Goal: Task Accomplishment & Management: Complete application form

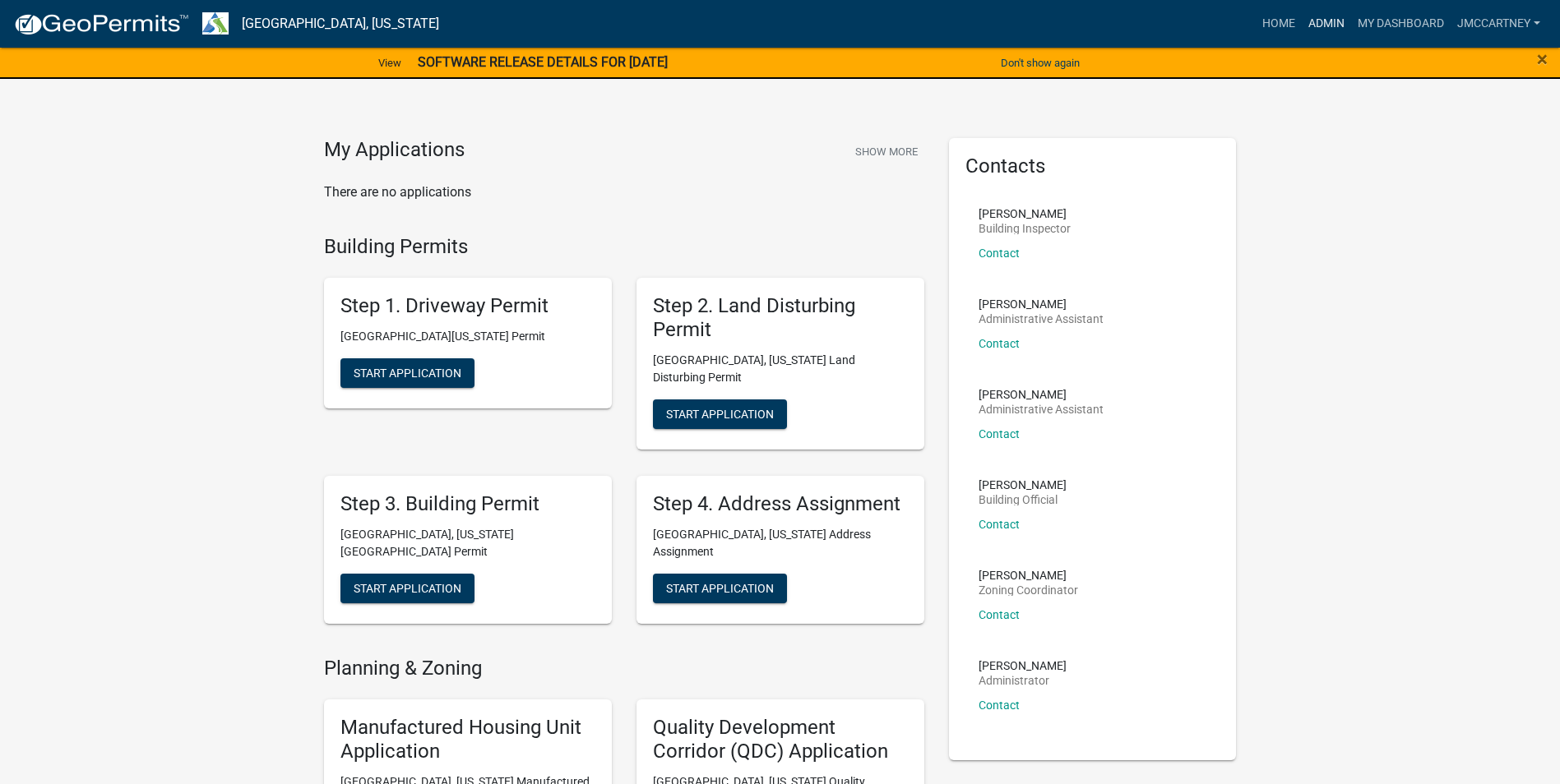
click at [1319, 23] on link "Admin" at bounding box center [1326, 24] width 49 height 31
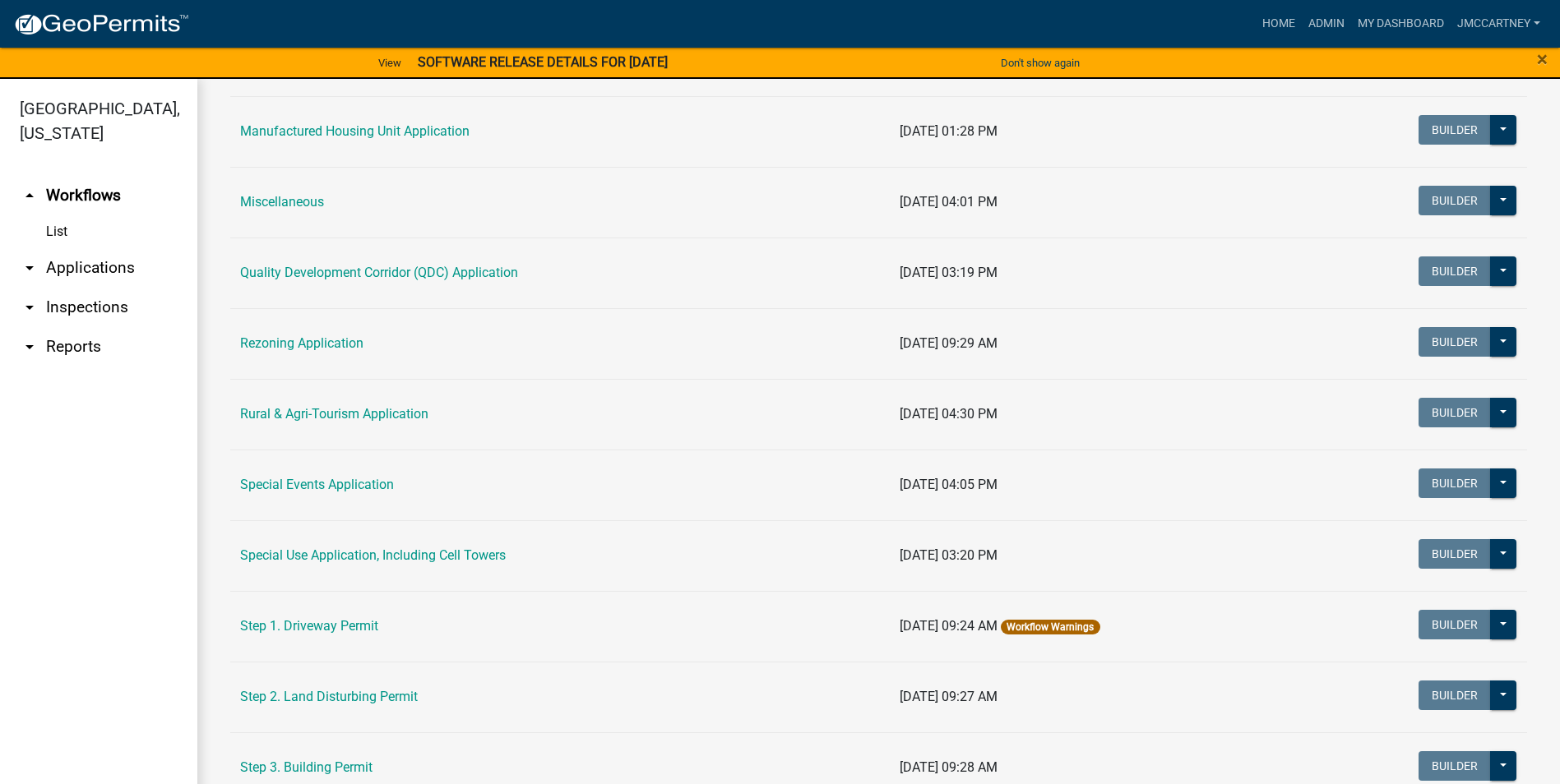
scroll to position [493, 0]
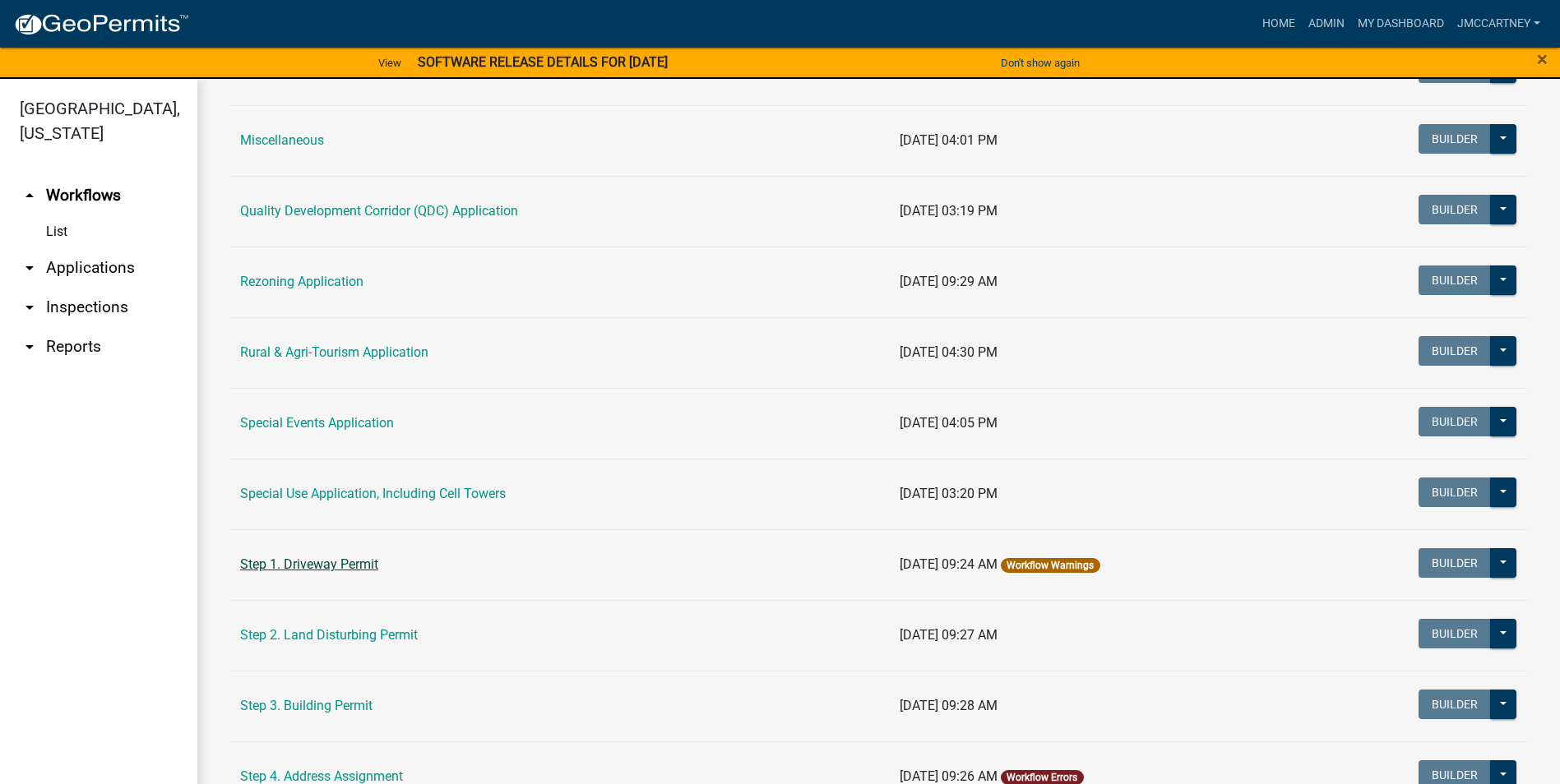
click at [348, 567] on link "Step 1. Driveway Permit" at bounding box center [309, 564] width 138 height 16
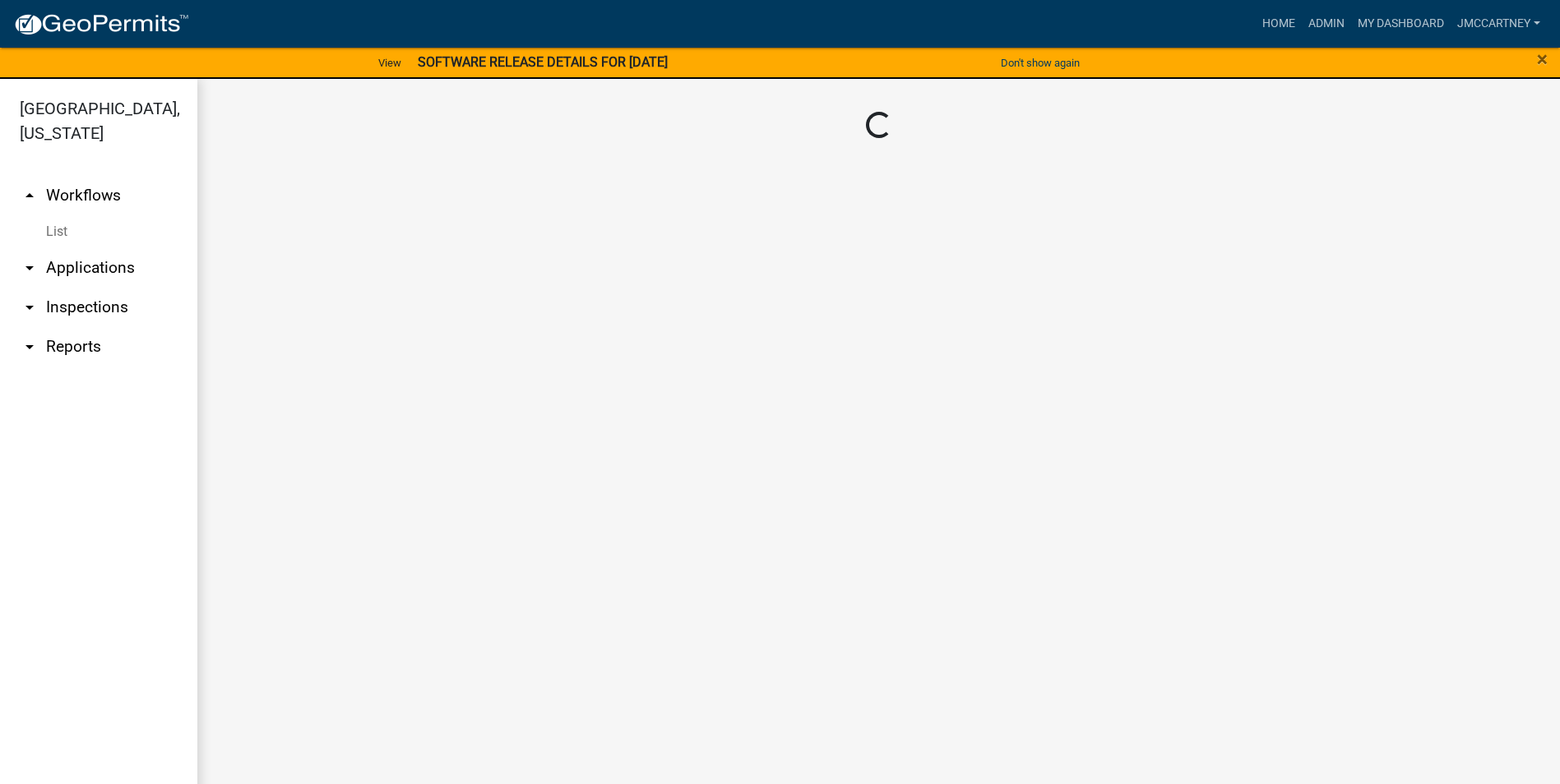
click at [348, 567] on main "Loading..." at bounding box center [878, 441] width 1362 height 725
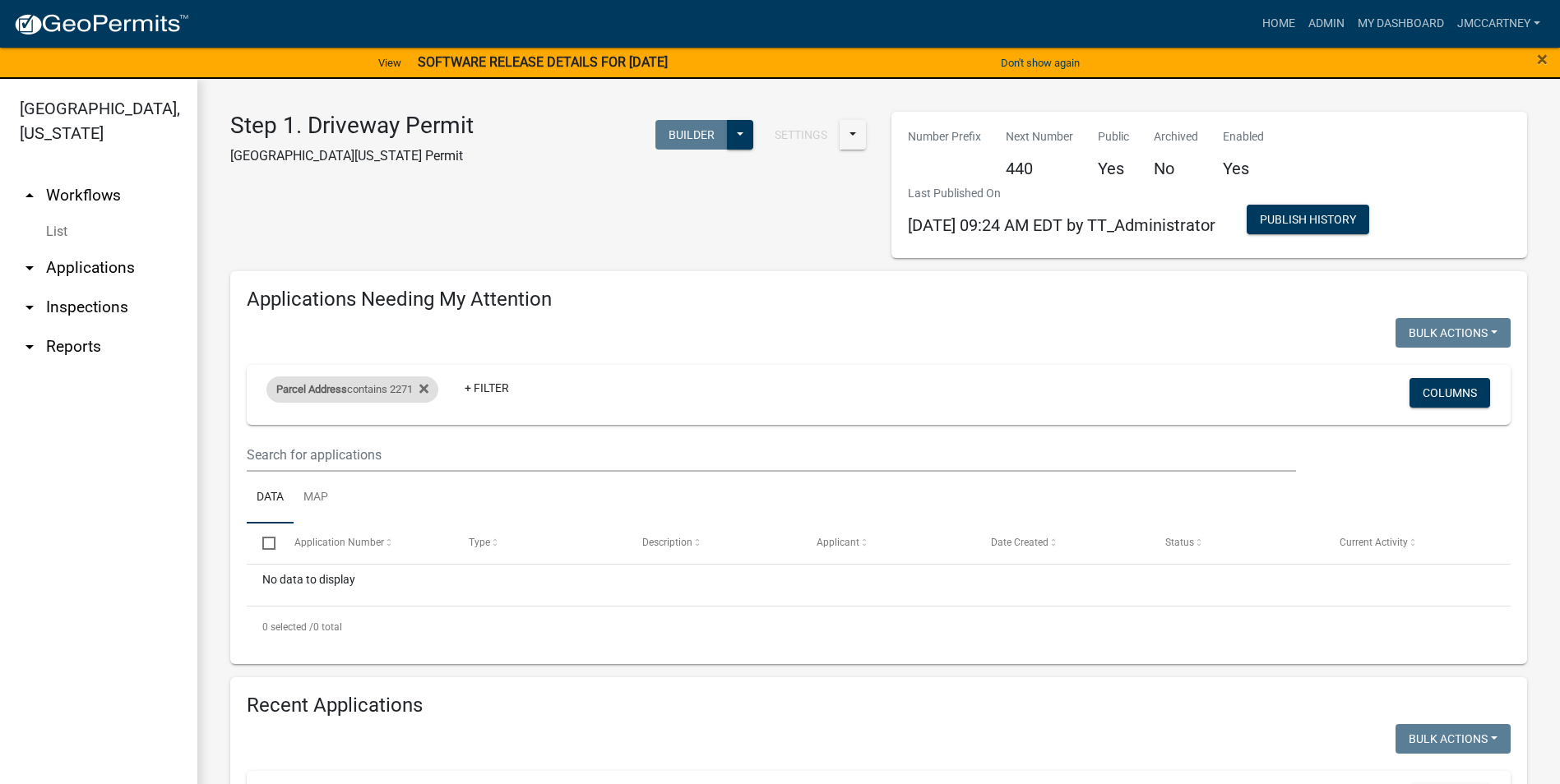
drag, startPoint x: 348, startPoint y: 567, endPoint x: 310, endPoint y: 390, distance: 181.0
click at [310, 390] on span "Parcel Address" at bounding box center [311, 390] width 70 height 13
click at [325, 452] on input "2271" at bounding box center [358, 451] width 151 height 34
type input "2"
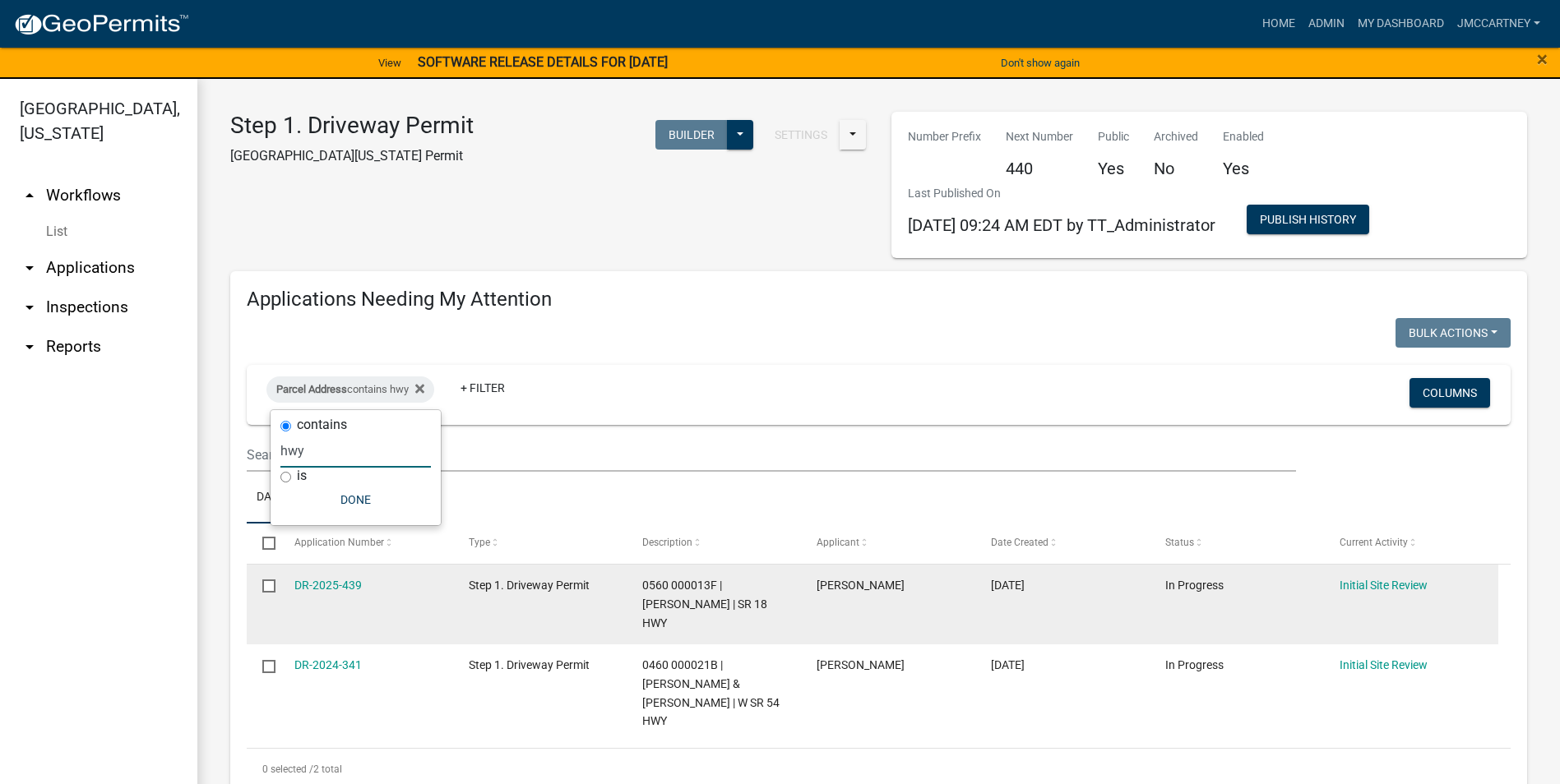
type input "hwy"
click at [315, 584] on link "DR-2025-439" at bounding box center [328, 585] width 68 height 13
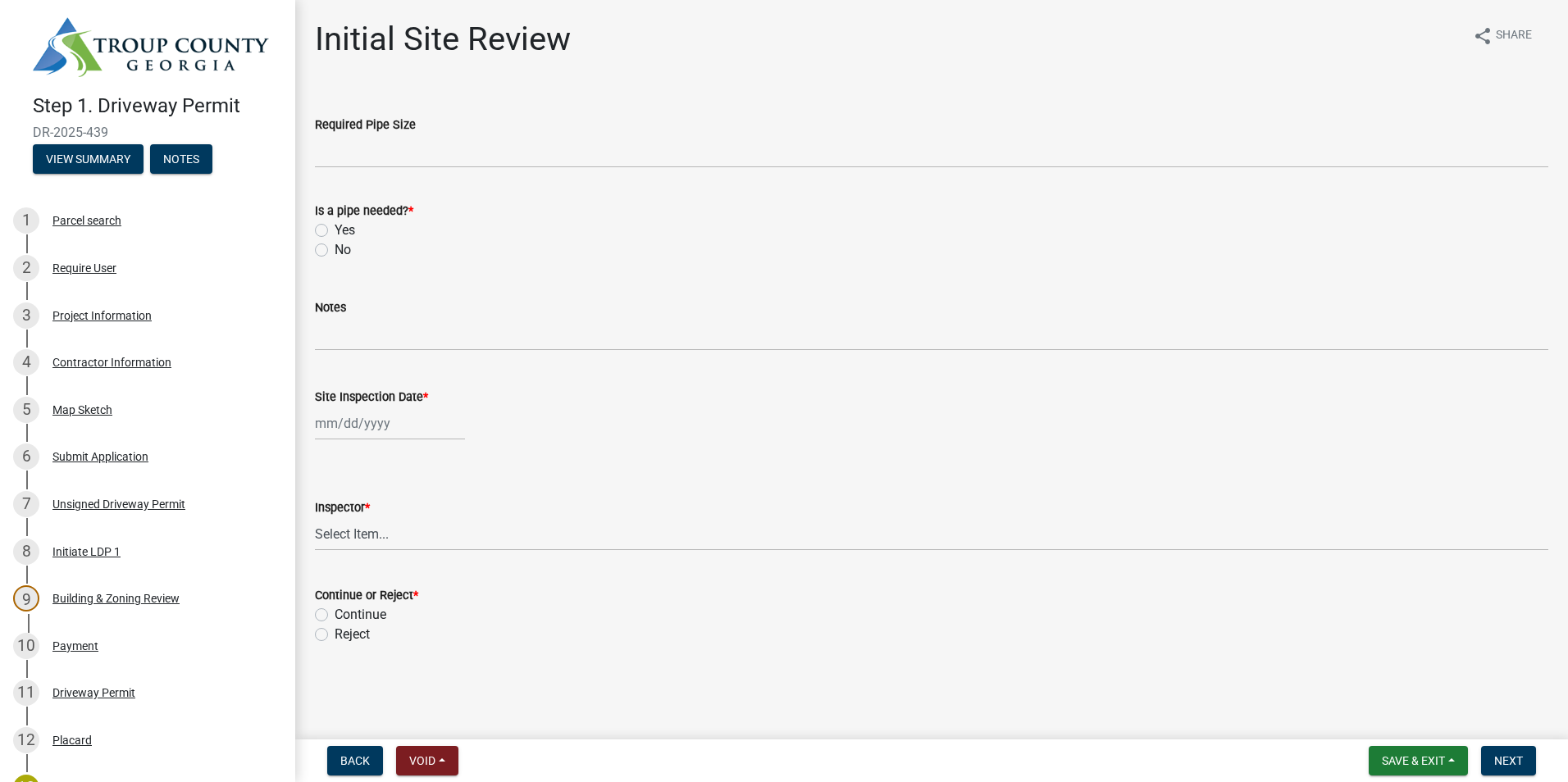
click at [334, 252] on label "No" at bounding box center [342, 250] width 16 height 20
click at [334, 251] on input "No" at bounding box center [340, 246] width 11 height 11
radio input "true"
select select "9"
select select "2025"
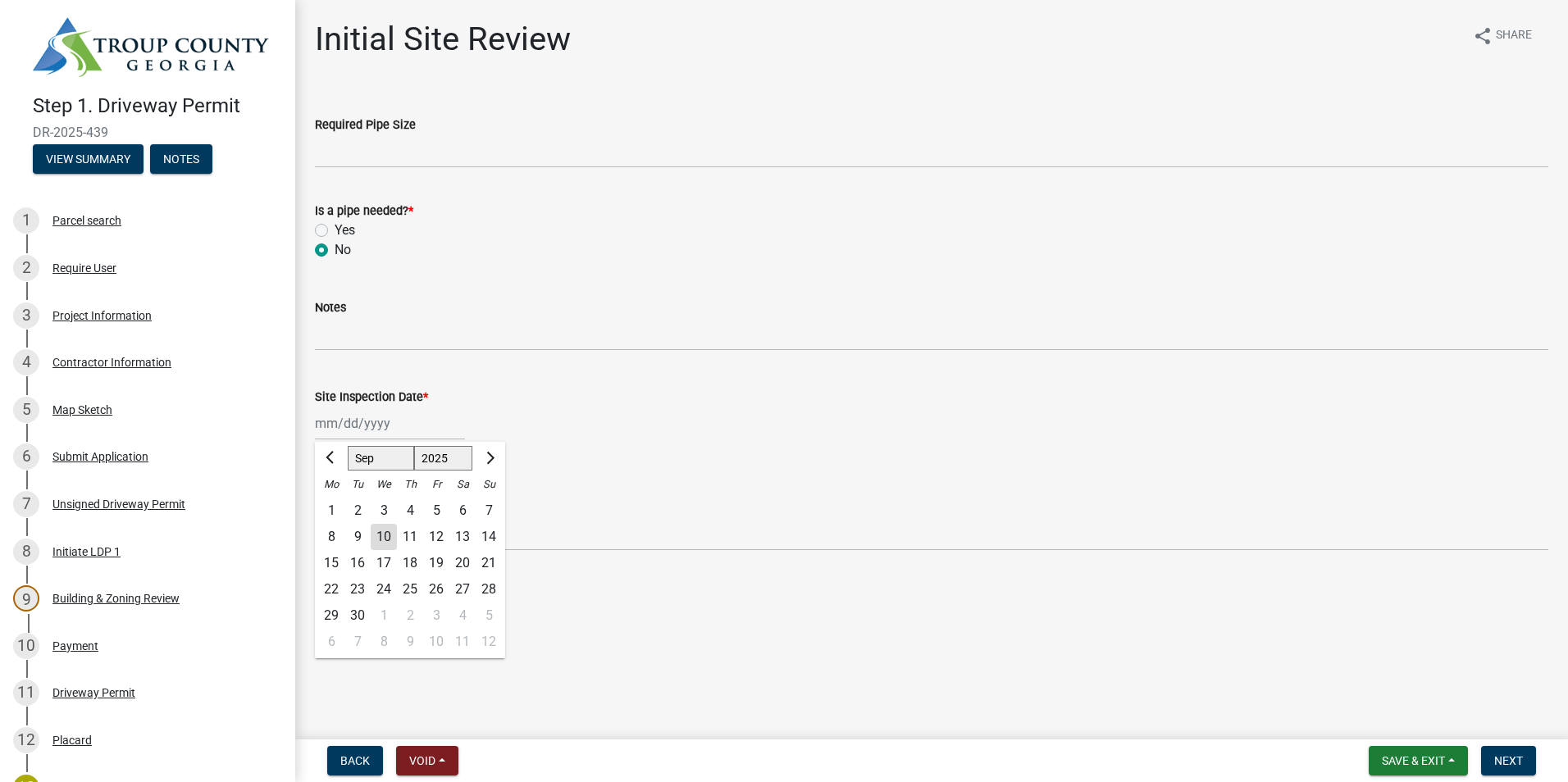
click at [339, 422] on input "Site Inspection Date *" at bounding box center [390, 423] width 150 height 34
click at [331, 531] on div "8" at bounding box center [331, 537] width 26 height 26
type input "[DATE]"
click at [362, 528] on select "Select Item... [PERSON_NAME] [PERSON_NAME]" at bounding box center [932, 533] width 1234 height 34
click at [315, 517] on select "Select Item... [PERSON_NAME] [PERSON_NAME]" at bounding box center [932, 533] width 1234 height 34
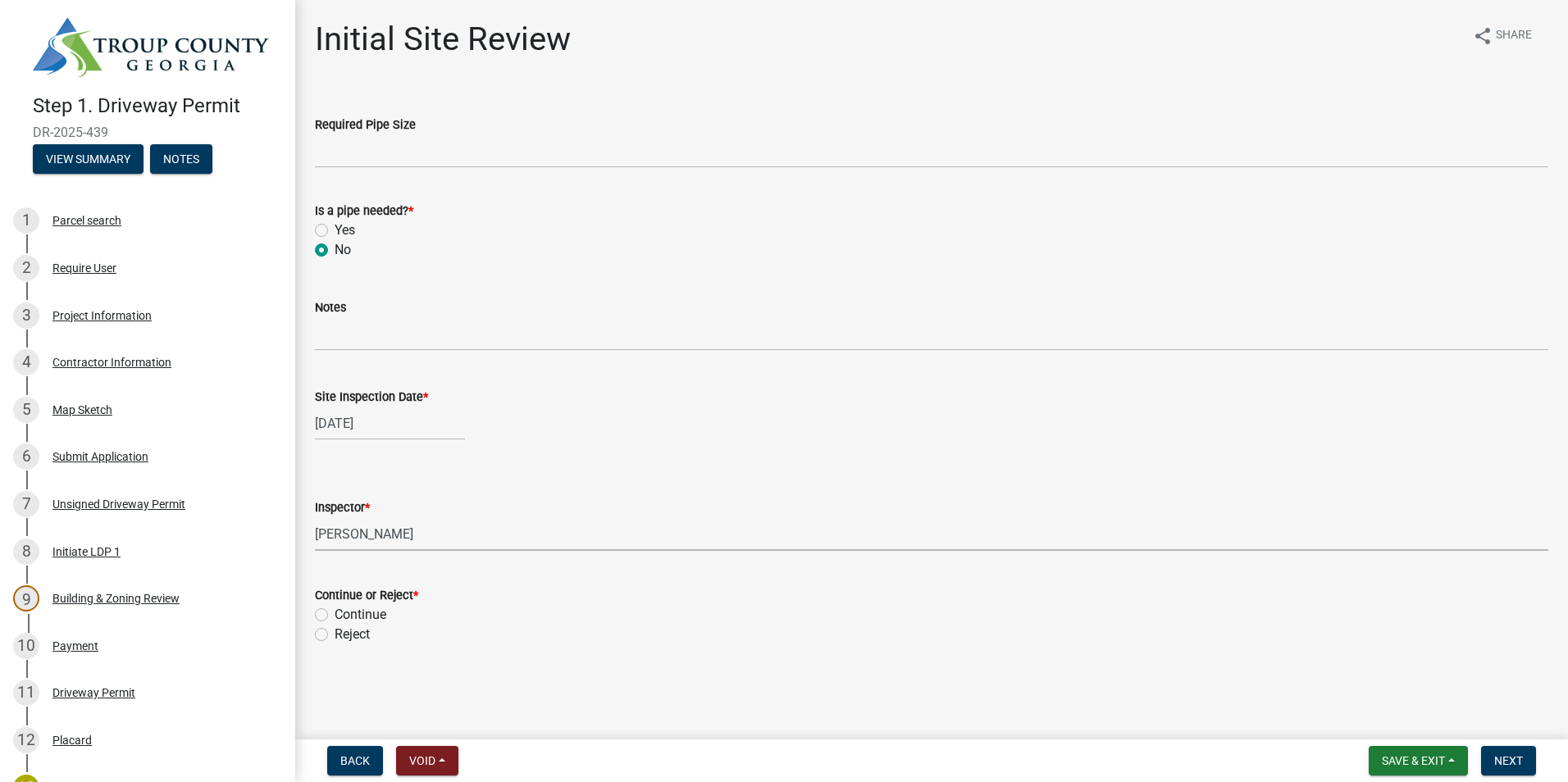
select select "6bd9e87f-a154-4f48-afcb-b0748361b378"
click at [334, 616] on label "Continue" at bounding box center [360, 615] width 52 height 20
click at [334, 615] on input "Continue" at bounding box center [340, 611] width 11 height 11
radio input "true"
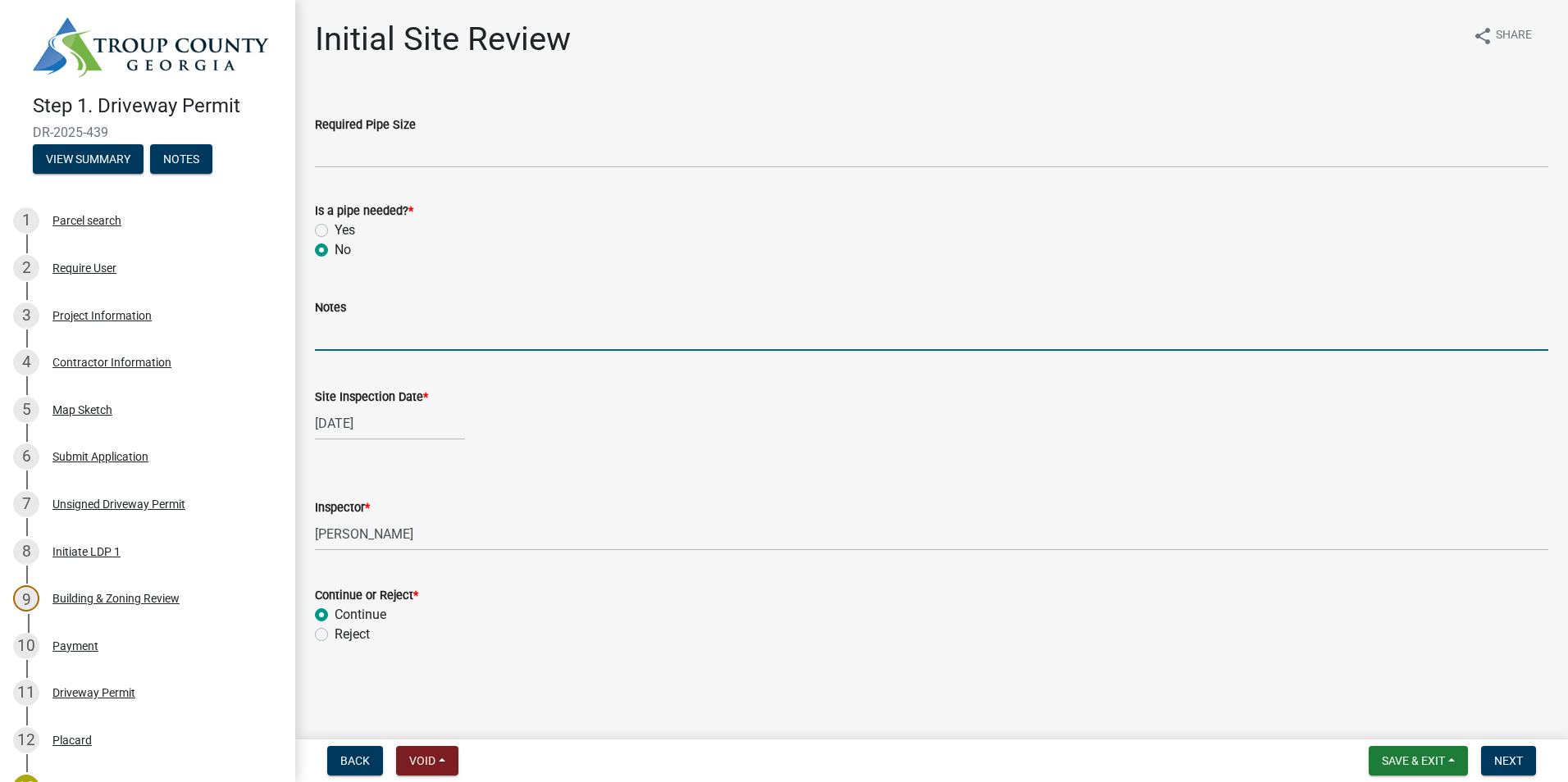
click at [372, 340] on input "Notes" at bounding box center [932, 334] width 1234 height 34
click at [433, 332] on input "the property is listed for hwy 18 however the driveway is on [PERSON_NAME][GEOG…" at bounding box center [932, 334] width 1234 height 34
type input "qpublic shows the property address as hwy 18 however the driveway is on [PERSON…"
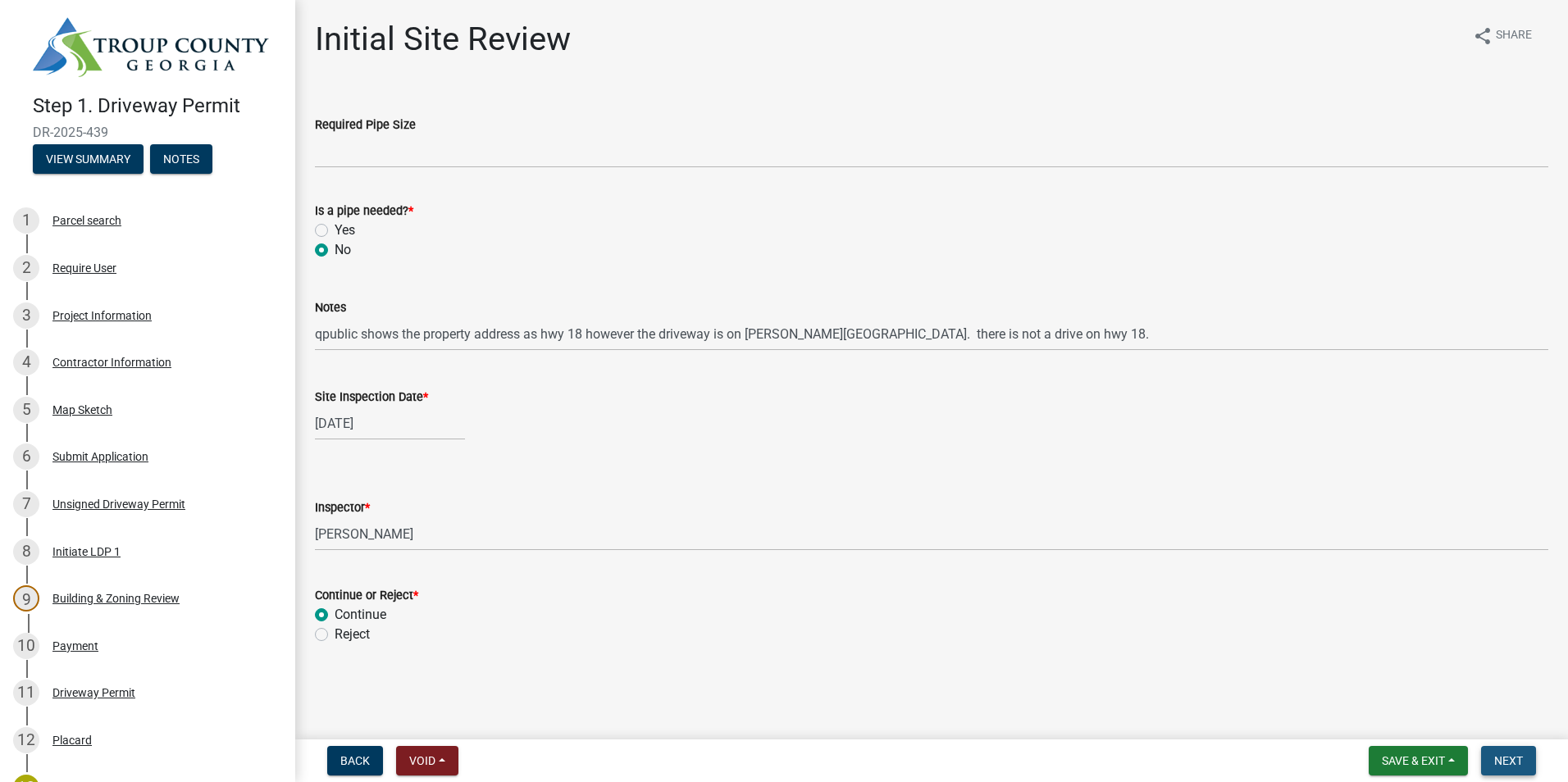
click at [1512, 755] on span "Next" at bounding box center [1509, 761] width 29 height 13
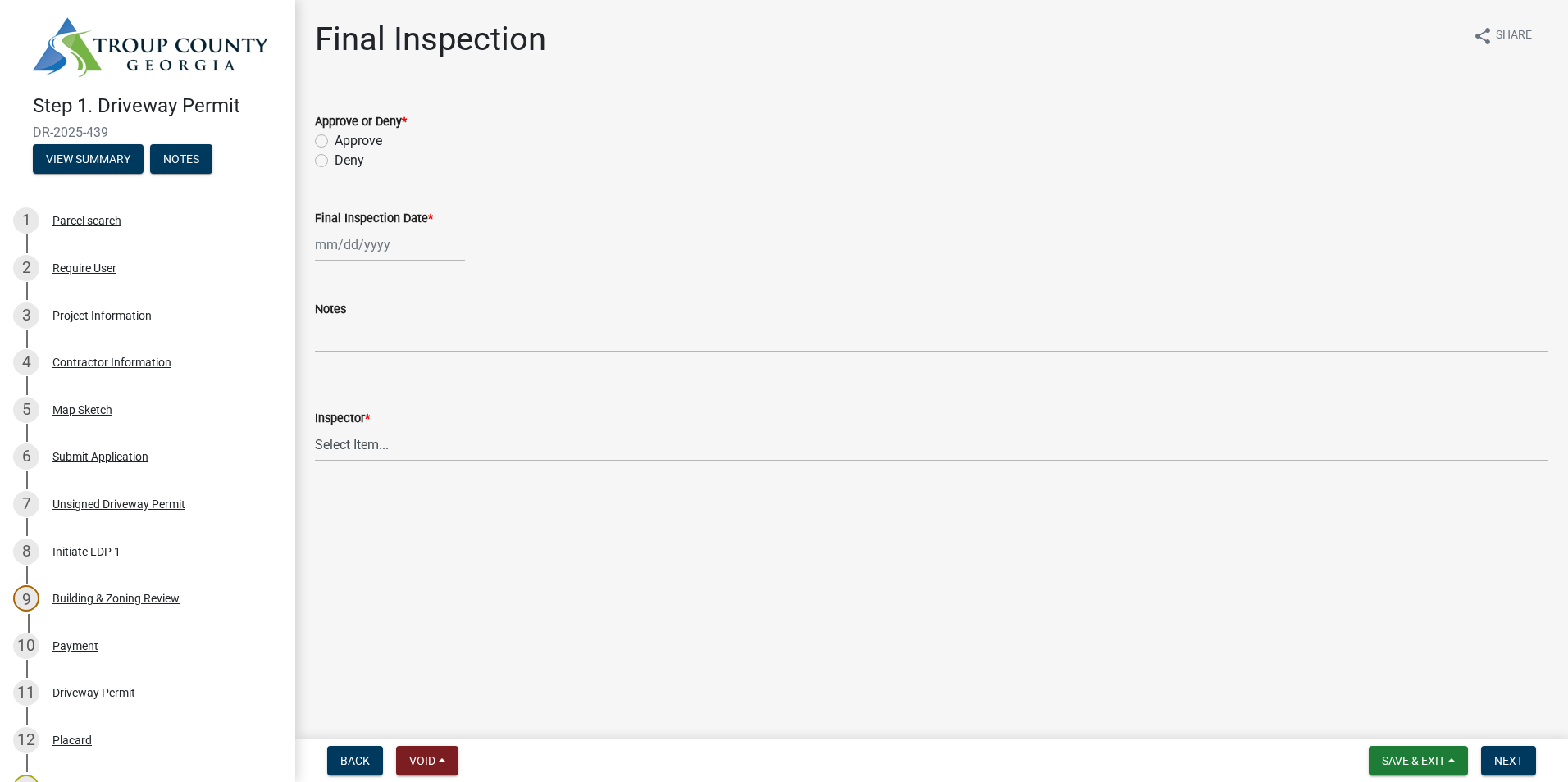
click at [334, 141] on label "Approve" at bounding box center [358, 141] width 47 height 20
click at [334, 141] on input "Approve" at bounding box center [340, 137] width 11 height 11
radio input "true"
click at [332, 241] on div at bounding box center [390, 244] width 150 height 34
select select "9"
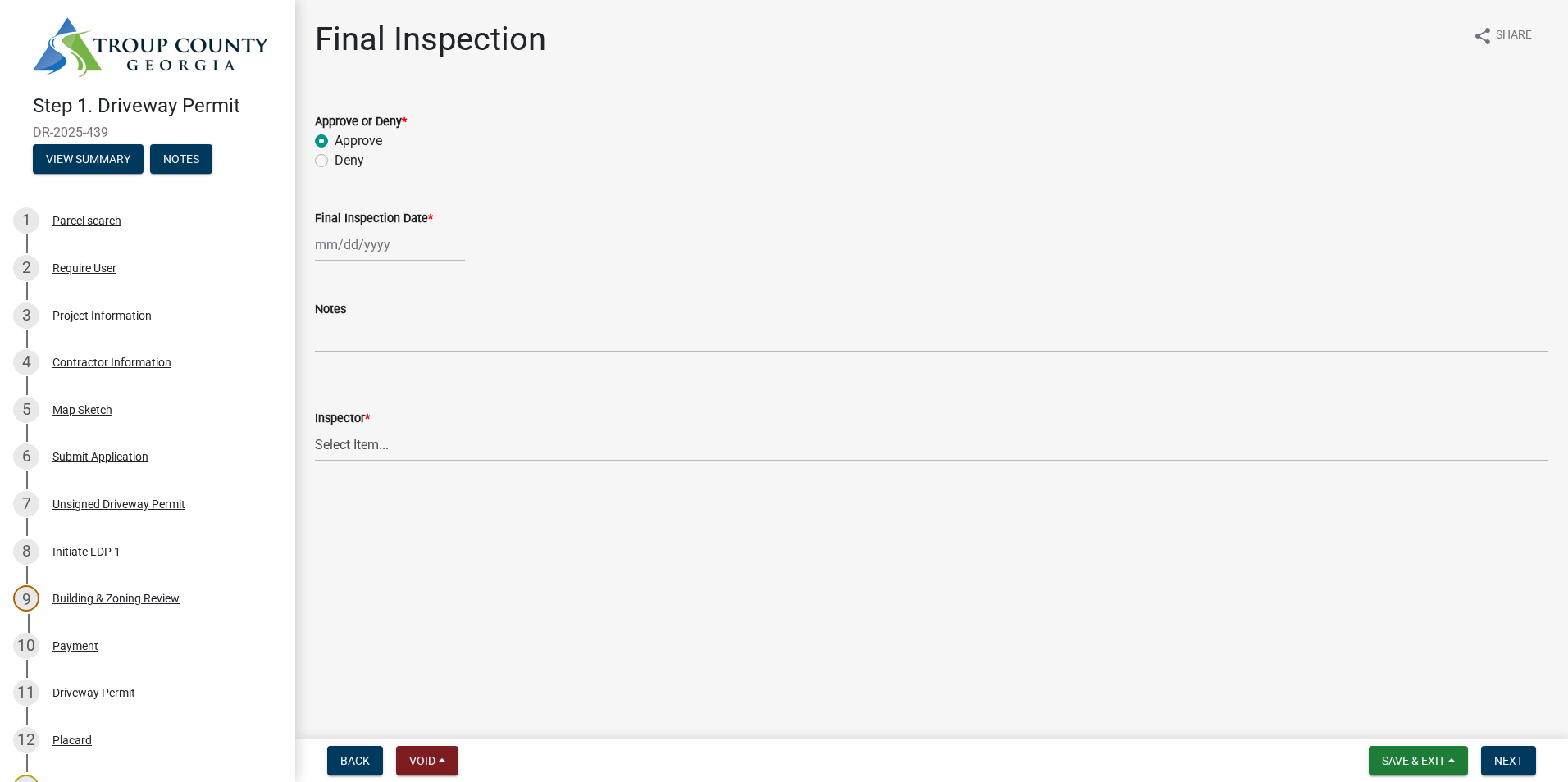
select select "2025"
type input "[DATE]"
click at [329, 352] on div "8" at bounding box center [331, 358] width 26 height 26
click at [368, 450] on select "Select Item... [PERSON_NAME] [PERSON_NAME]" at bounding box center [932, 444] width 1234 height 34
click at [315, 428] on select "Select Item... [PERSON_NAME] [PERSON_NAME]" at bounding box center [932, 444] width 1234 height 34
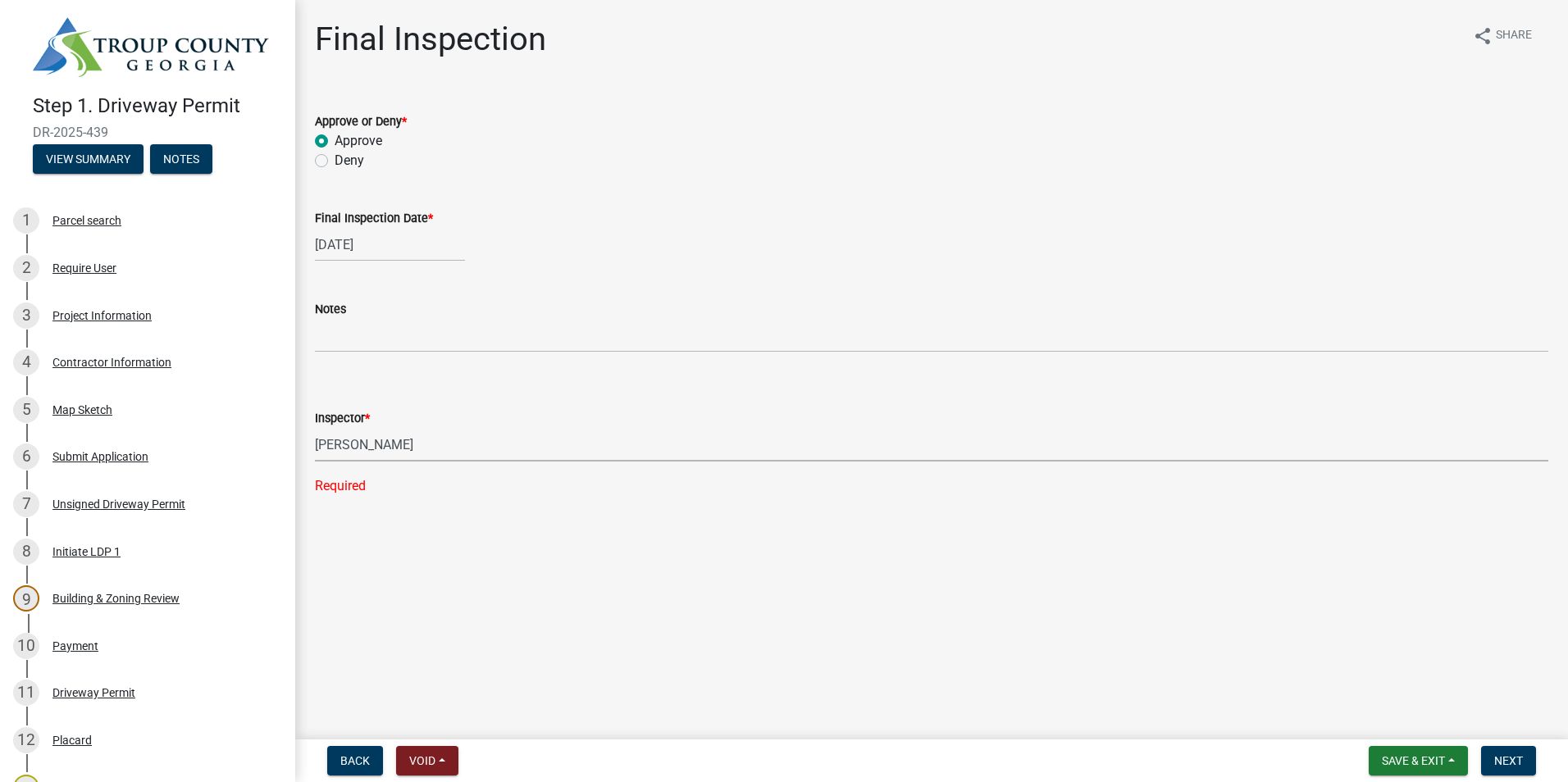
select select "6bd9e87f-a154-4f48-afcb-b0748361b378"
click at [1492, 764] on button "Next" at bounding box center [1509, 761] width 55 height 29
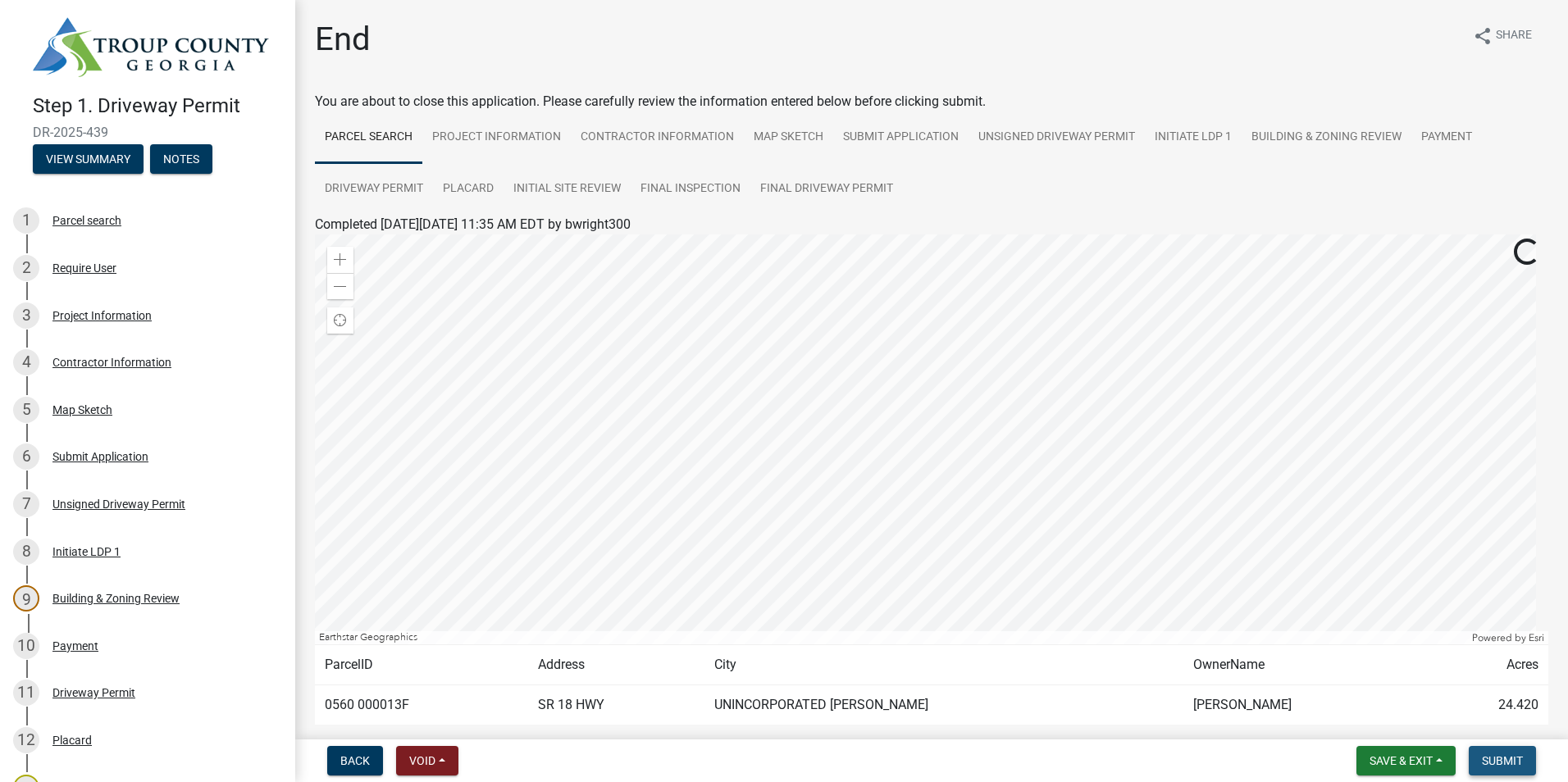
click at [1498, 756] on span "Submit" at bounding box center [1502, 761] width 41 height 13
